Goal: Information Seeking & Learning: Learn about a topic

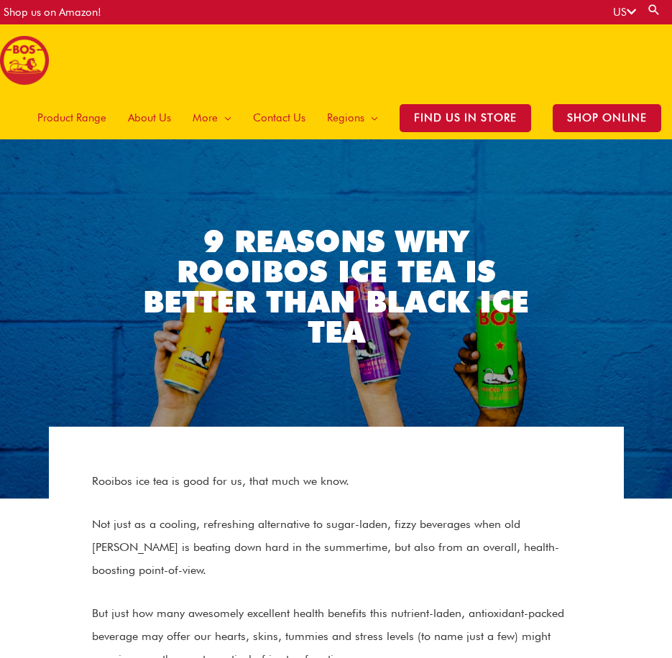
click at [93, 116] on span "Product Range" at bounding box center [71, 117] width 69 height 43
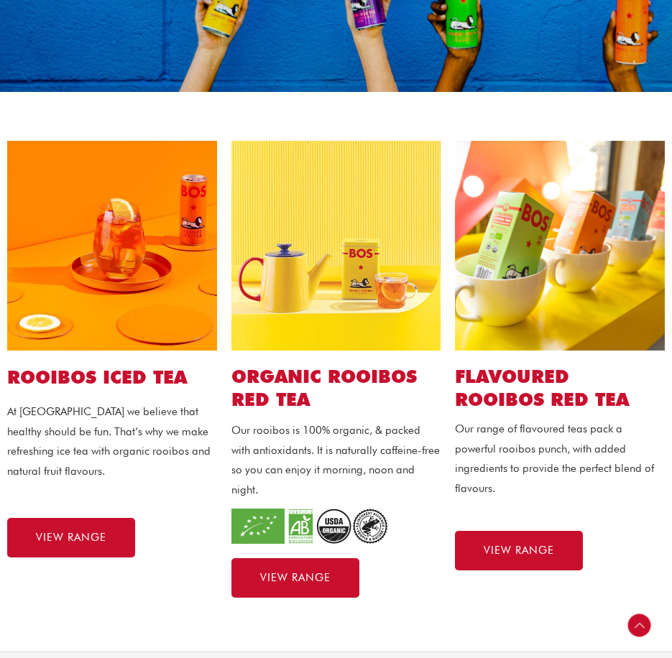
scroll to position [257, 0]
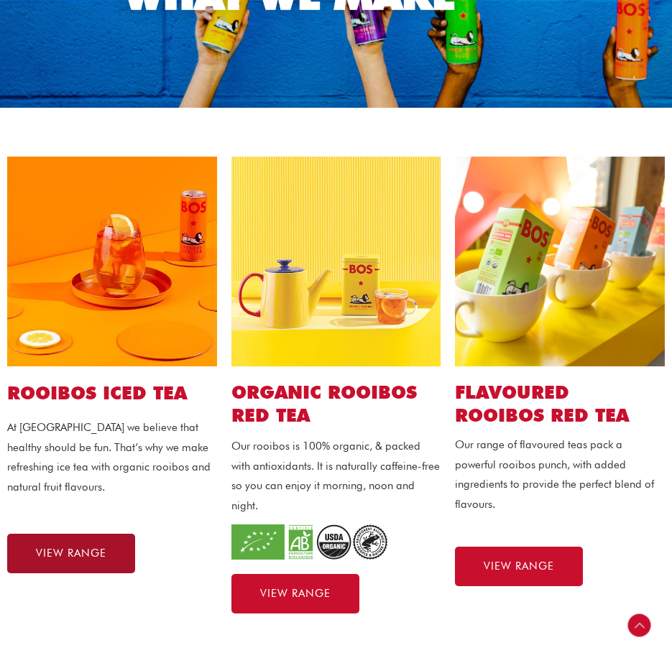
click at [91, 550] on span "VIEW RANGE" at bounding box center [71, 553] width 70 height 11
click at [336, 321] on img at bounding box center [336, 262] width 210 height 210
click at [288, 403] on h2 "ORGANIC ROOIBOS RED TEA" at bounding box center [336, 404] width 210 height 47
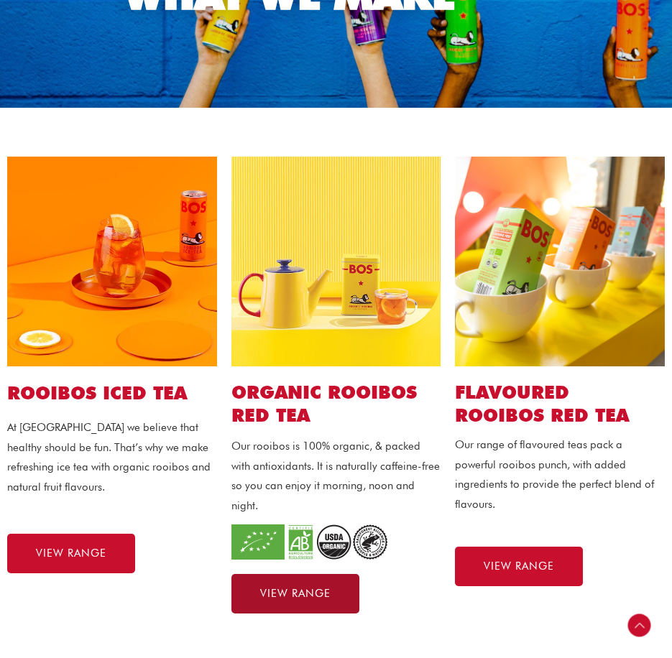
click at [291, 589] on span "VIEW RANGE" at bounding box center [295, 594] width 70 height 11
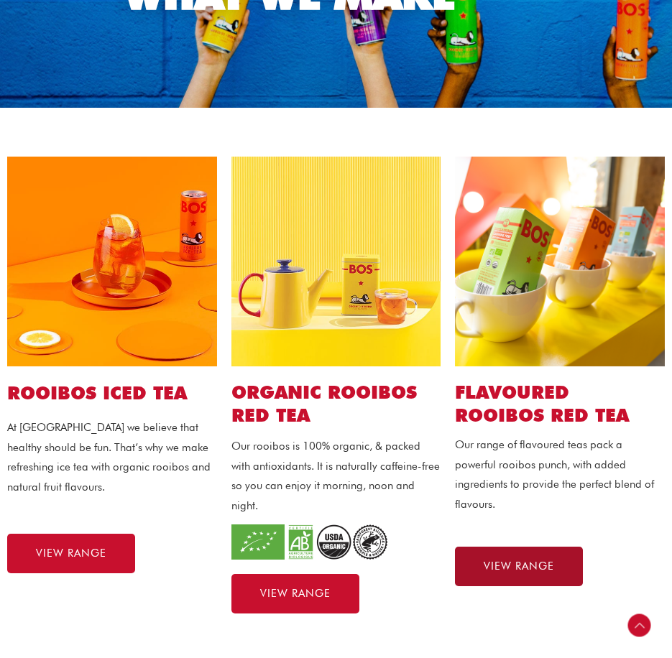
click at [515, 557] on link "VIEW RANGE" at bounding box center [519, 567] width 128 height 40
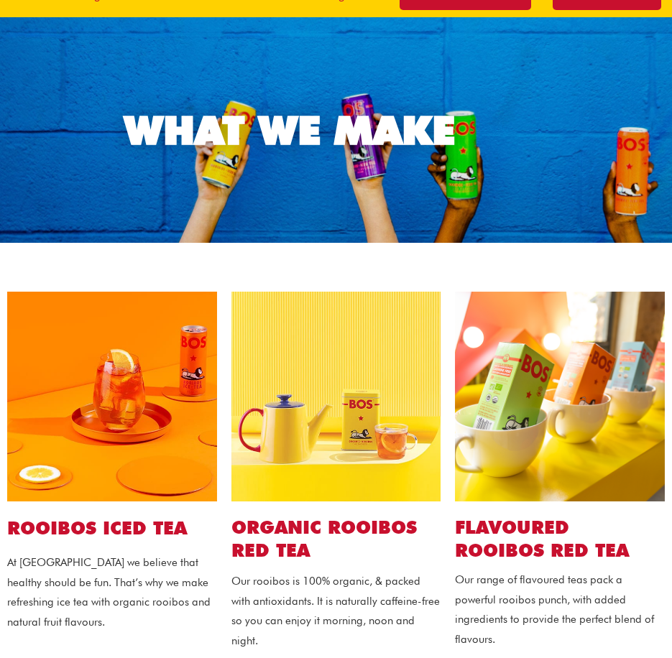
scroll to position [0, 0]
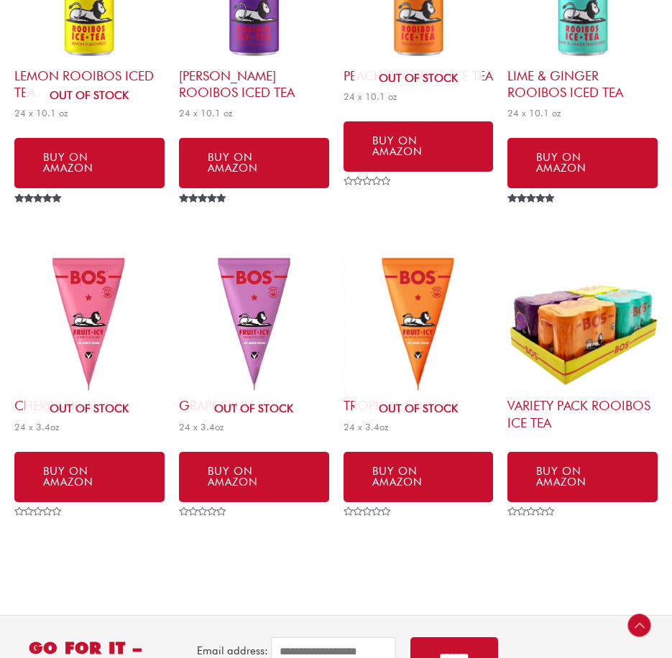
scroll to position [619, 0]
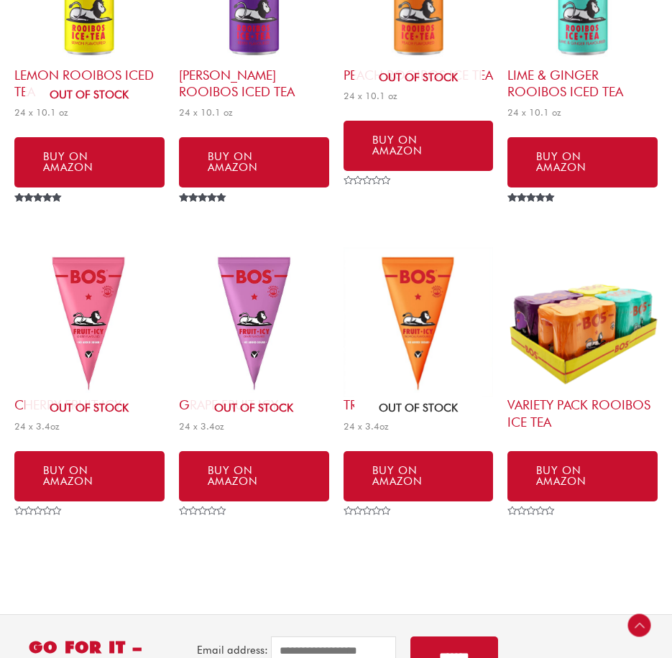
click at [415, 303] on img at bounding box center [419, 322] width 150 height 150
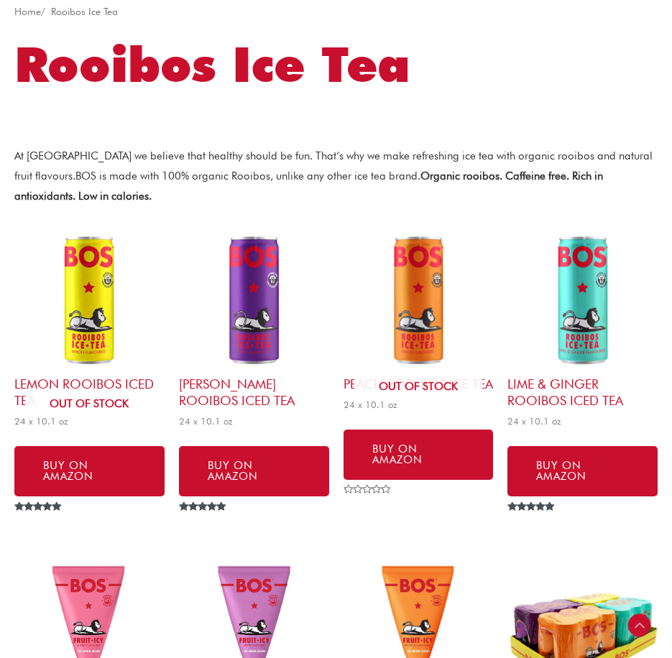
scroll to position [284, 0]
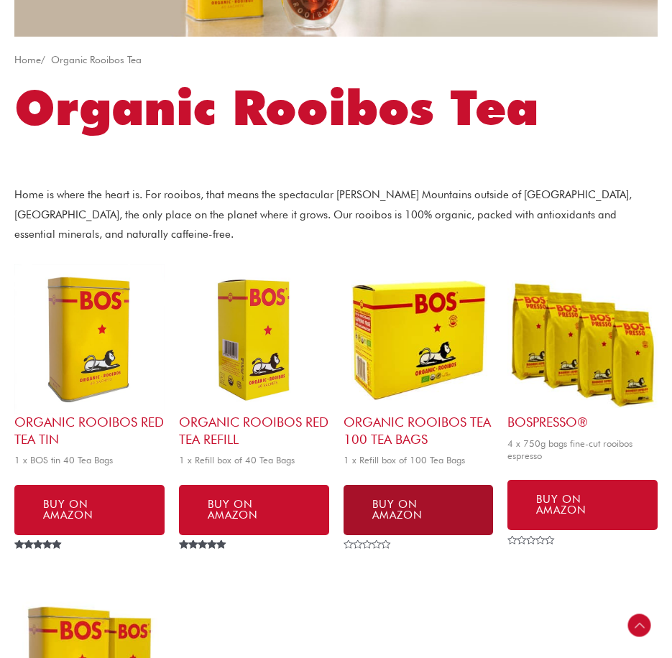
scroll to position [261, 0]
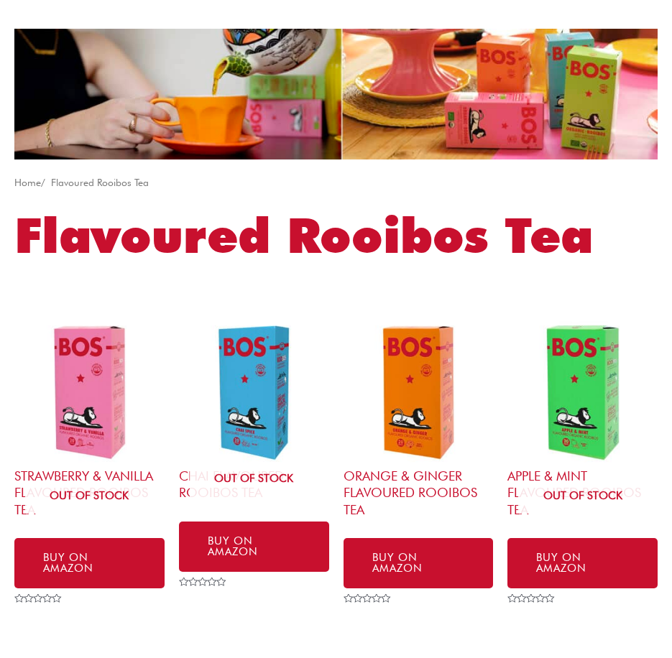
scroll to position [111, 0]
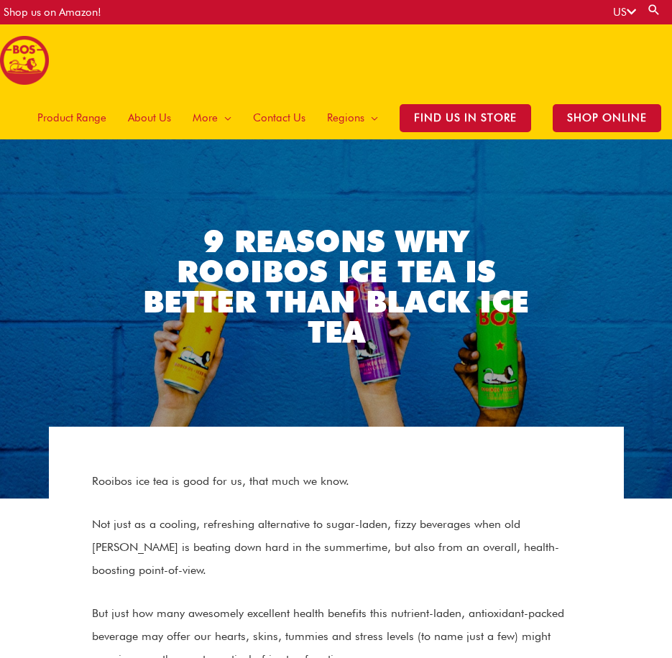
click at [73, 125] on span "Product Range" at bounding box center [71, 117] width 69 height 43
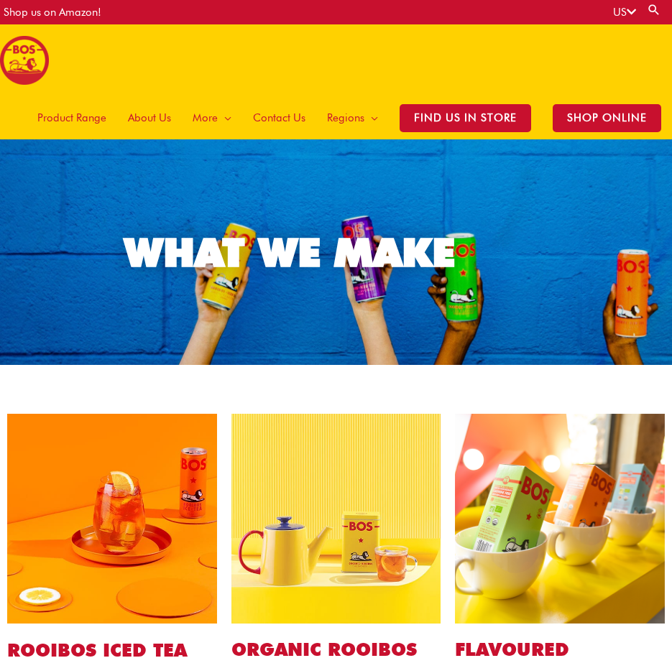
click at [31, 116] on div "Product Range About Us More Menu Toggle The Magic of Rooibos Make it BOS Rooibo…" at bounding box center [344, 117] width 656 height 43
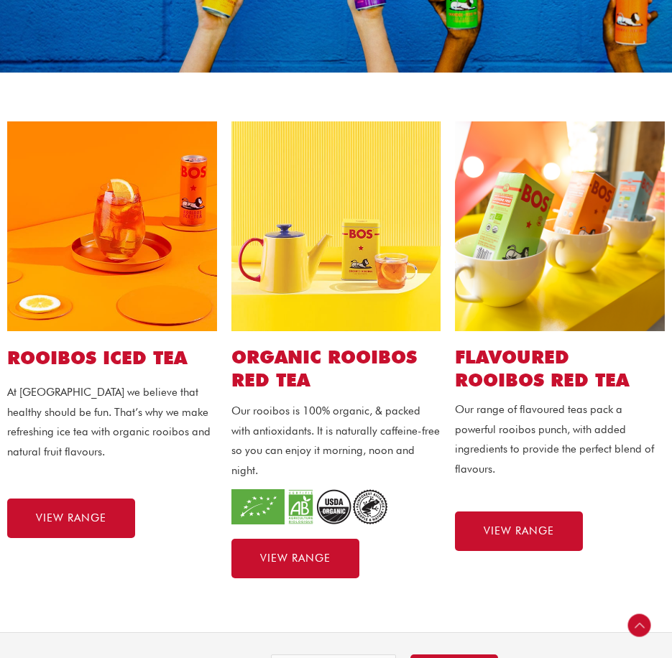
scroll to position [292, 0]
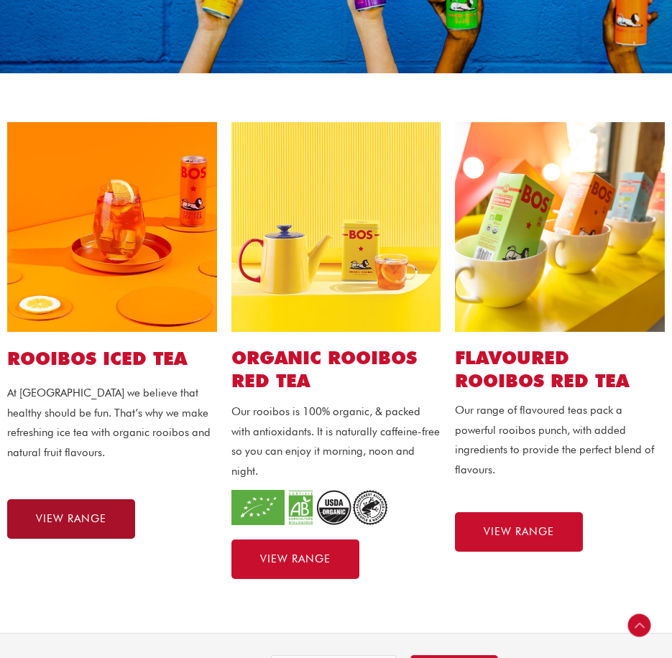
click at [118, 522] on link "VIEW RANGE" at bounding box center [71, 520] width 128 height 40
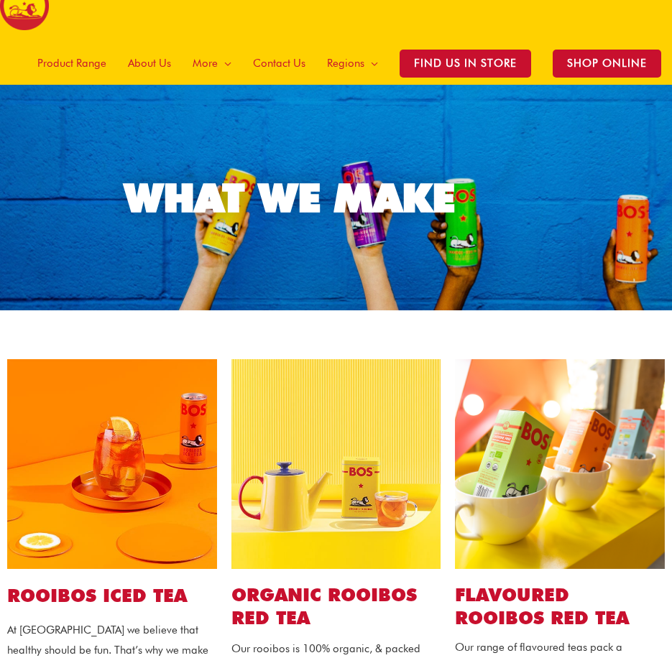
scroll to position [0, 0]
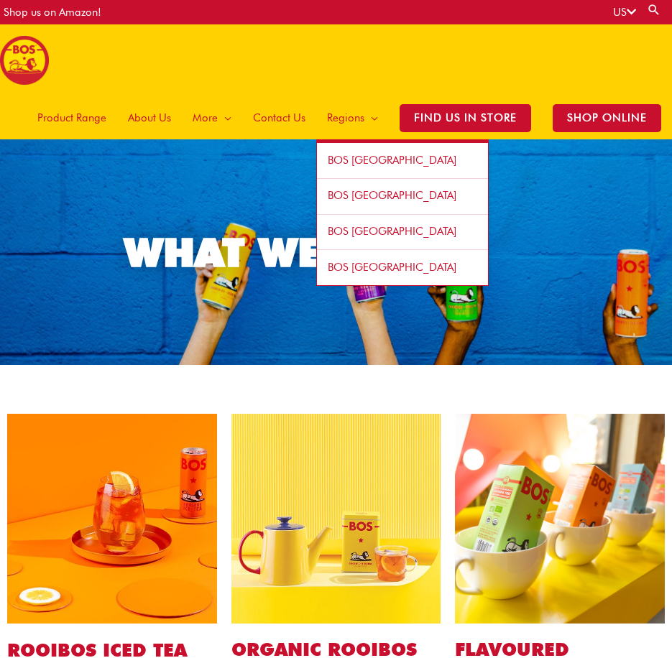
click at [373, 108] on span "Site Navigation" at bounding box center [371, 117] width 14 height 43
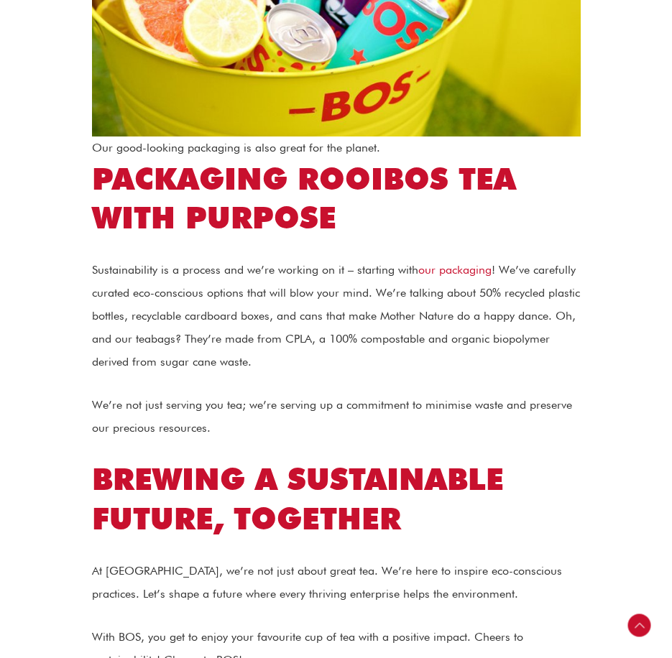
scroll to position [2140, 0]
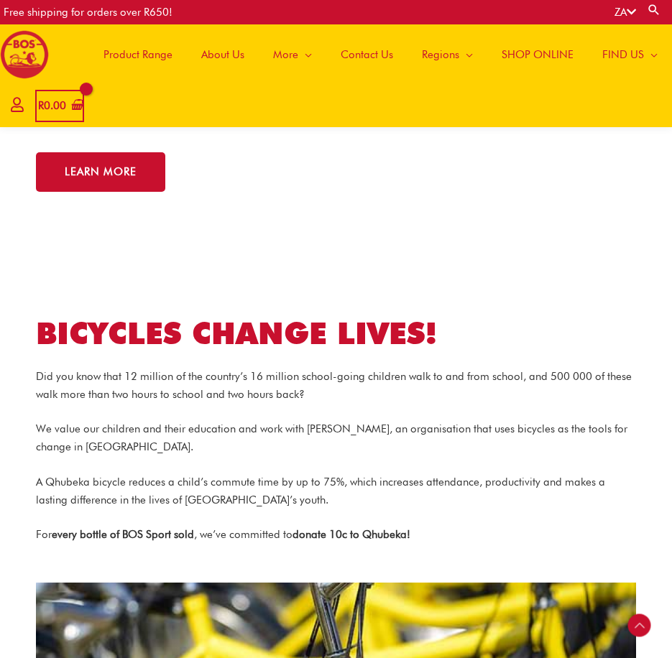
scroll to position [2093, 0]
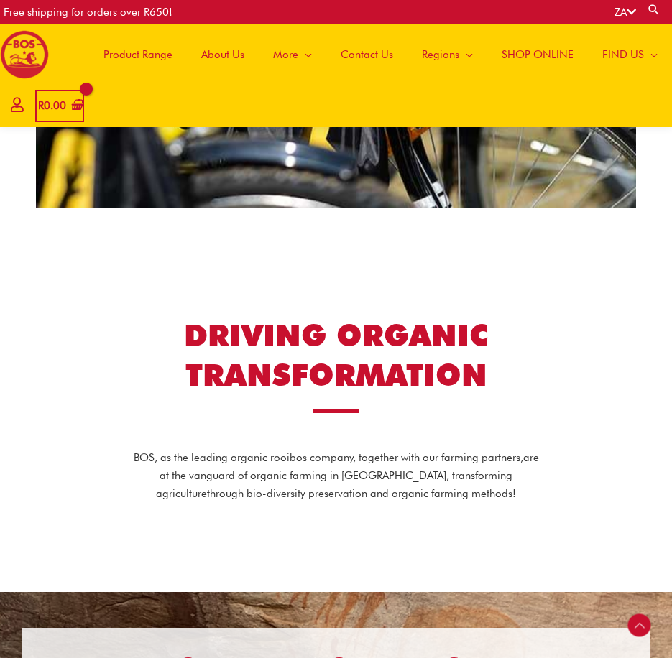
scroll to position [2863, 0]
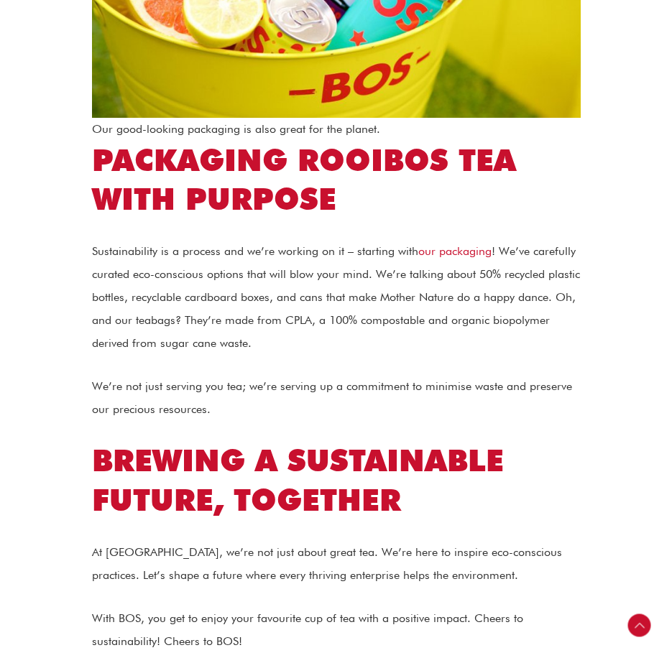
scroll to position [2196, 0]
